Goal: Transaction & Acquisition: Book appointment/travel/reservation

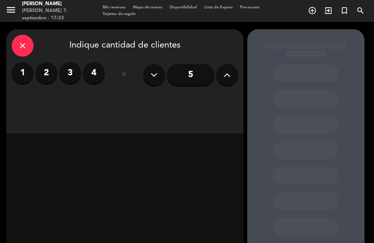
click at [230, 73] on icon at bounding box center [227, 74] width 7 height 11
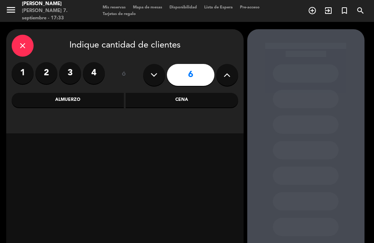
click at [230, 72] on icon at bounding box center [227, 74] width 7 height 11
click at [231, 74] on button at bounding box center [227, 75] width 22 height 22
type input "8"
click at [198, 102] on div "Cena" at bounding box center [182, 100] width 113 height 15
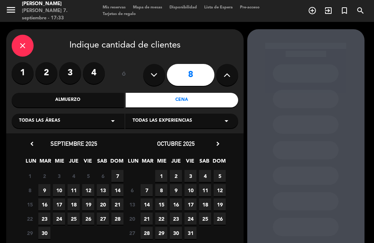
click at [118, 176] on span "7" at bounding box center [117, 176] width 12 height 12
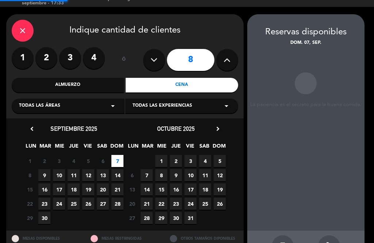
scroll to position [11, 0]
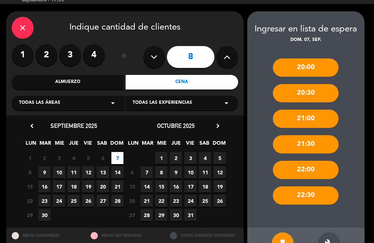
click at [332, 239] on icon "build" at bounding box center [329, 243] width 9 height 9
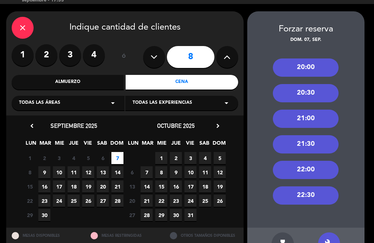
click at [319, 84] on div "20:30" at bounding box center [306, 93] width 66 height 18
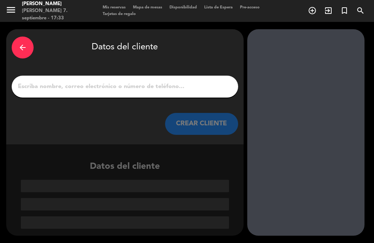
click at [192, 81] on input "1" at bounding box center [125, 86] width 216 height 10
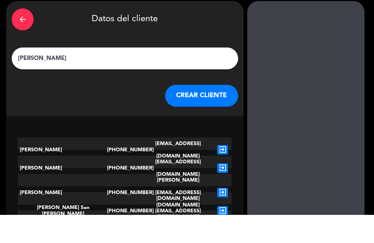
type input "[PERSON_NAME]"
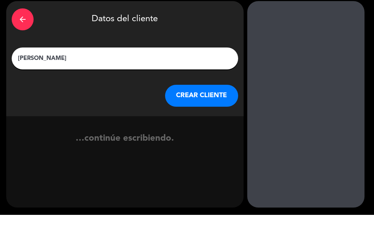
click at [211, 113] on button "CREAR CLIENTE" at bounding box center [201, 124] width 73 height 22
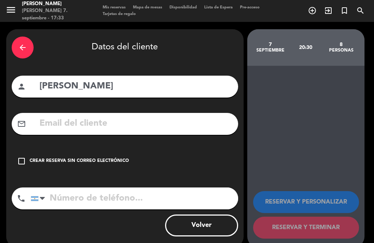
click at [87, 187] on input "tel" at bounding box center [134, 198] width 207 height 22
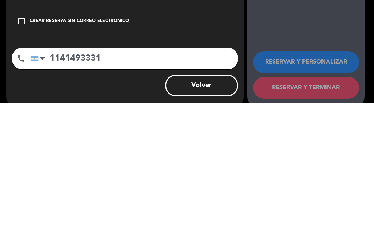
type input "1141493331"
click at [21, 157] on icon "check_box_outline_blank" at bounding box center [21, 161] width 9 height 9
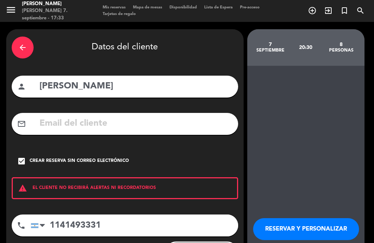
scroll to position [13, 0]
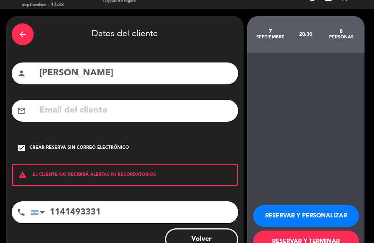
click at [332, 232] on button "RESERVAR Y TERMINAR" at bounding box center [306, 241] width 106 height 22
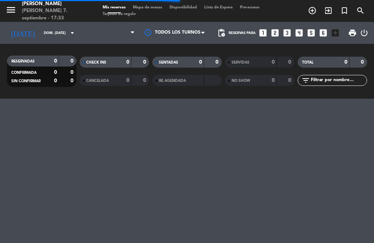
scroll to position [0, 0]
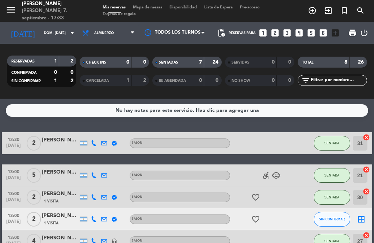
click at [68, 28] on icon "arrow_drop_down" at bounding box center [72, 32] width 9 height 9
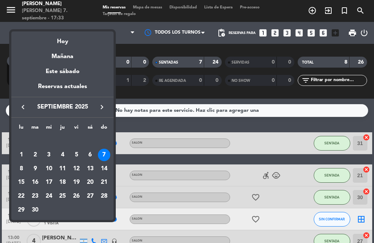
click at [101, 24] on div at bounding box center [187, 121] width 374 height 243
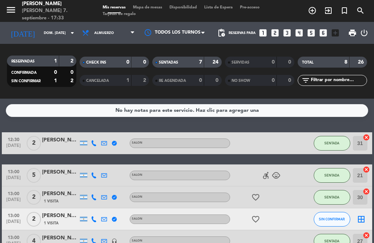
click at [116, 25] on span "Almuerzo" at bounding box center [109, 33] width 60 height 16
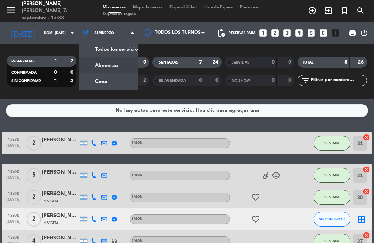
click at [87, 75] on div "menu Mailo [PERSON_NAME] 7. septiembre - 17:33 Mis reservas Mapa de mesas Dispo…" at bounding box center [187, 49] width 374 height 99
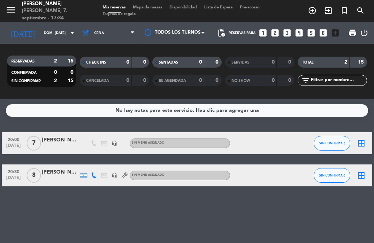
click at [62, 136] on div "[PERSON_NAME]" at bounding box center [60, 140] width 37 height 8
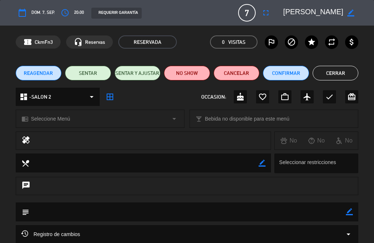
click at [337, 71] on button "Cerrar" at bounding box center [336, 73] width 46 height 15
